Goal: Transaction & Acquisition: Book appointment/travel/reservation

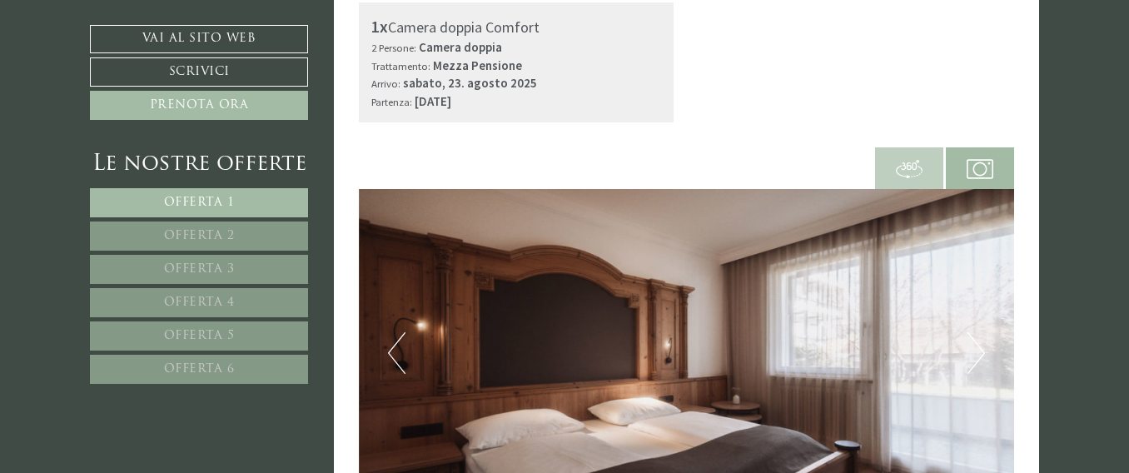
scroll to position [2164, 0]
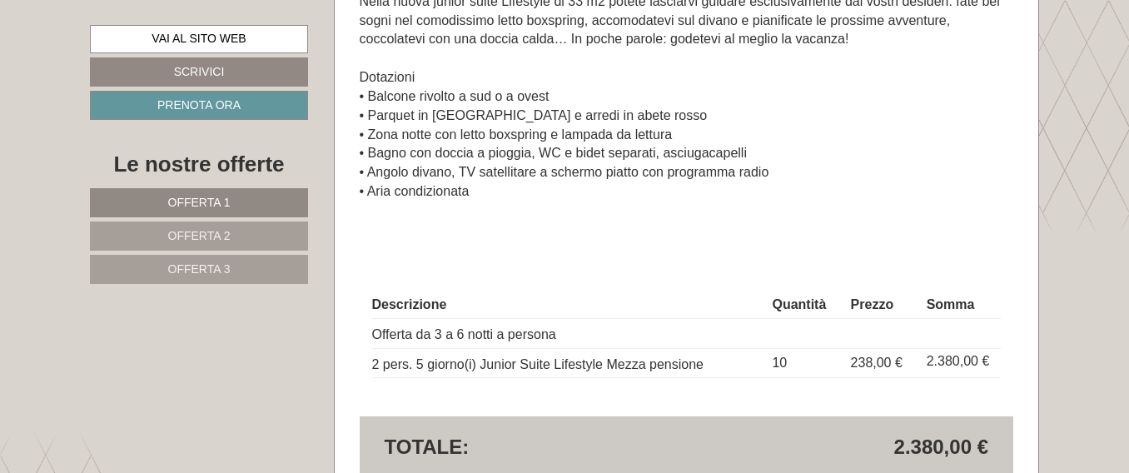
scroll to position [2746, 0]
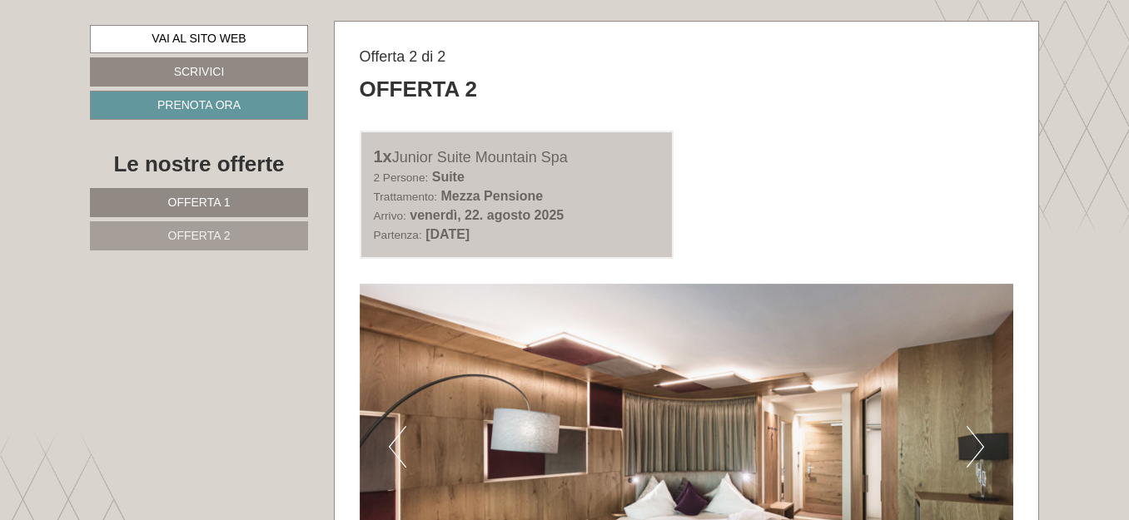
scroll to position [1831, 0]
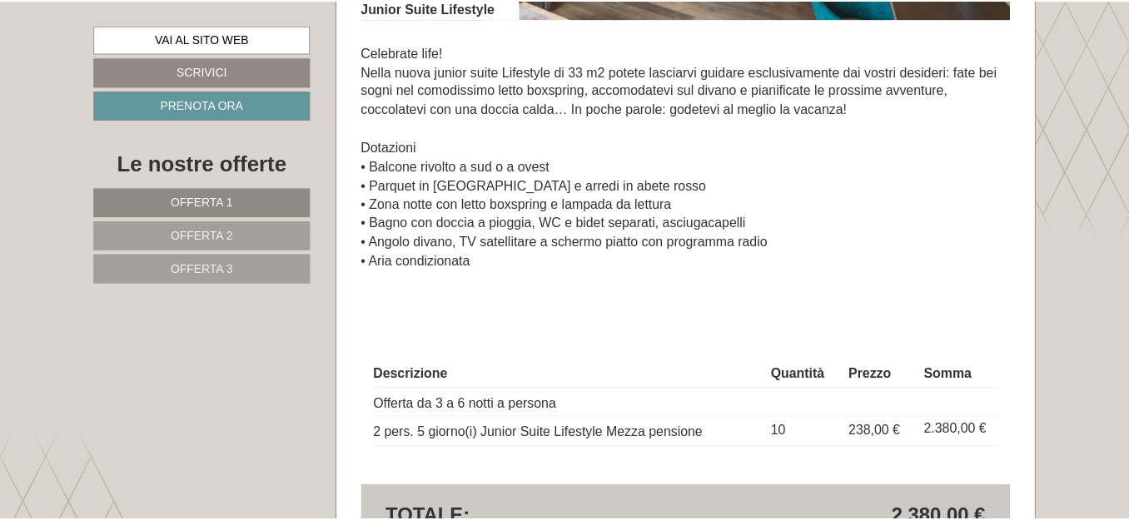
scroll to position [2663, 0]
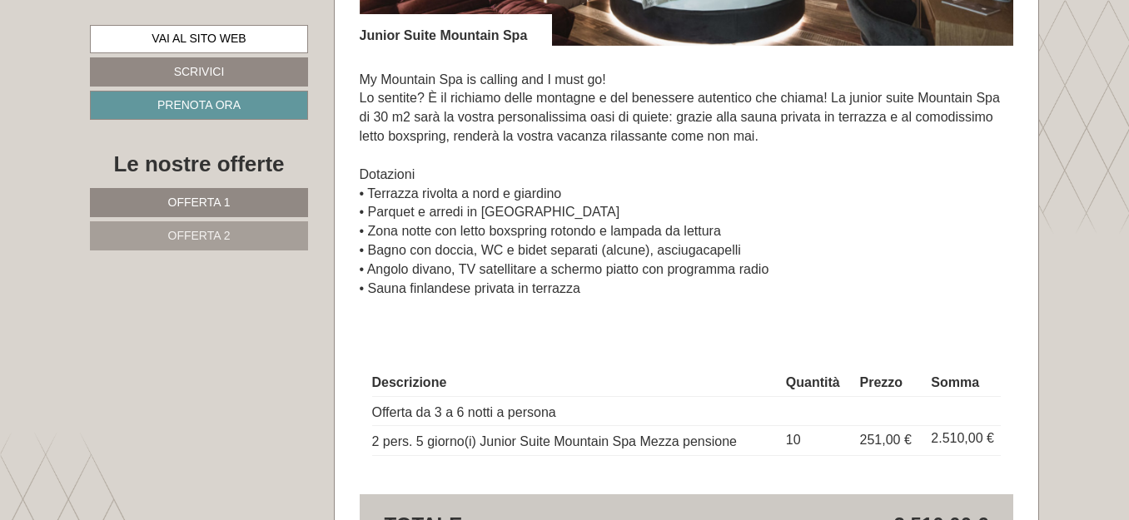
scroll to position [2580, 0]
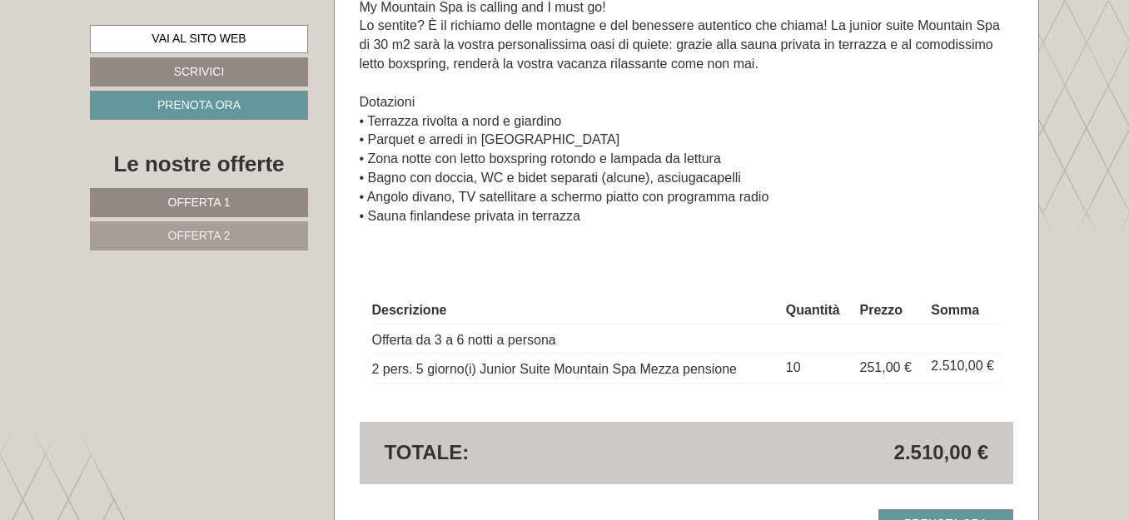
scroll to position [2663, 0]
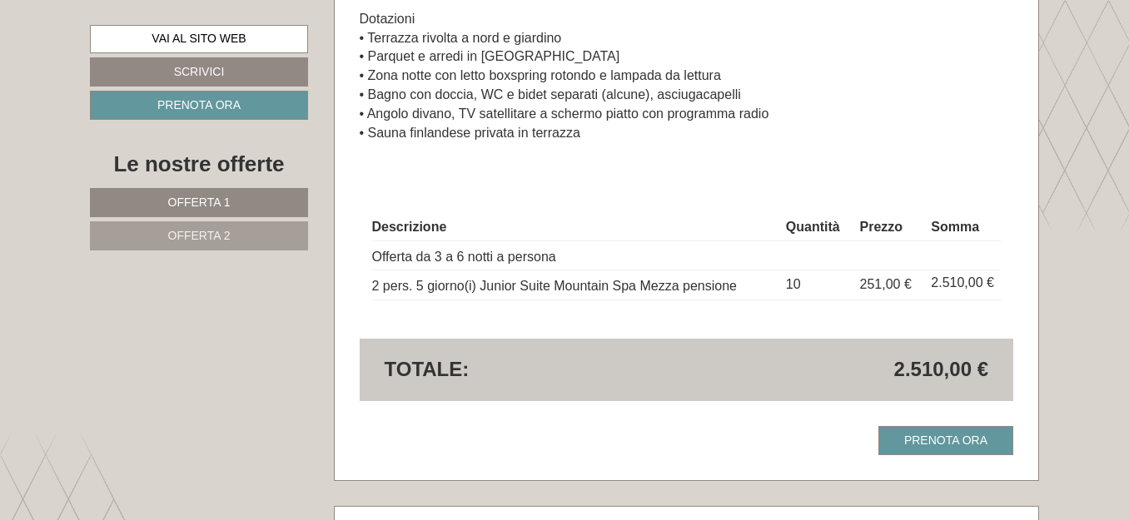
scroll to position [2746, 0]
